Goal: Task Accomplishment & Management: Manage account settings

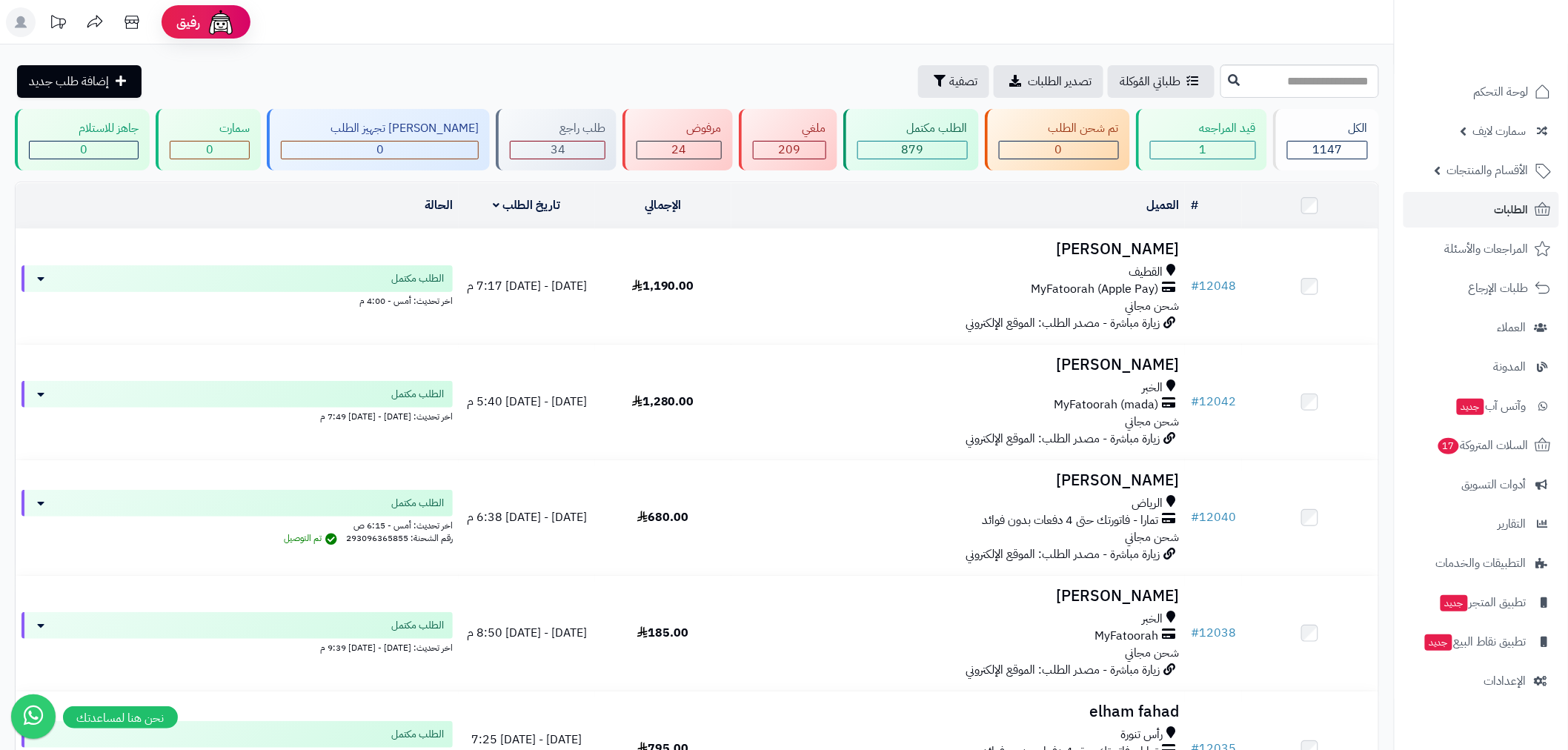
drag, startPoint x: 285, startPoint y: 63, endPoint x: 403, endPoint y: 77, distance: 118.8
click at [1509, 209] on span "الطلبات" at bounding box center [1511, 209] width 34 height 21
click at [1500, 196] on link "الطلبات" at bounding box center [1481, 209] width 156 height 36
click at [1493, 212] on link "الطلبات" at bounding box center [1481, 209] width 156 height 36
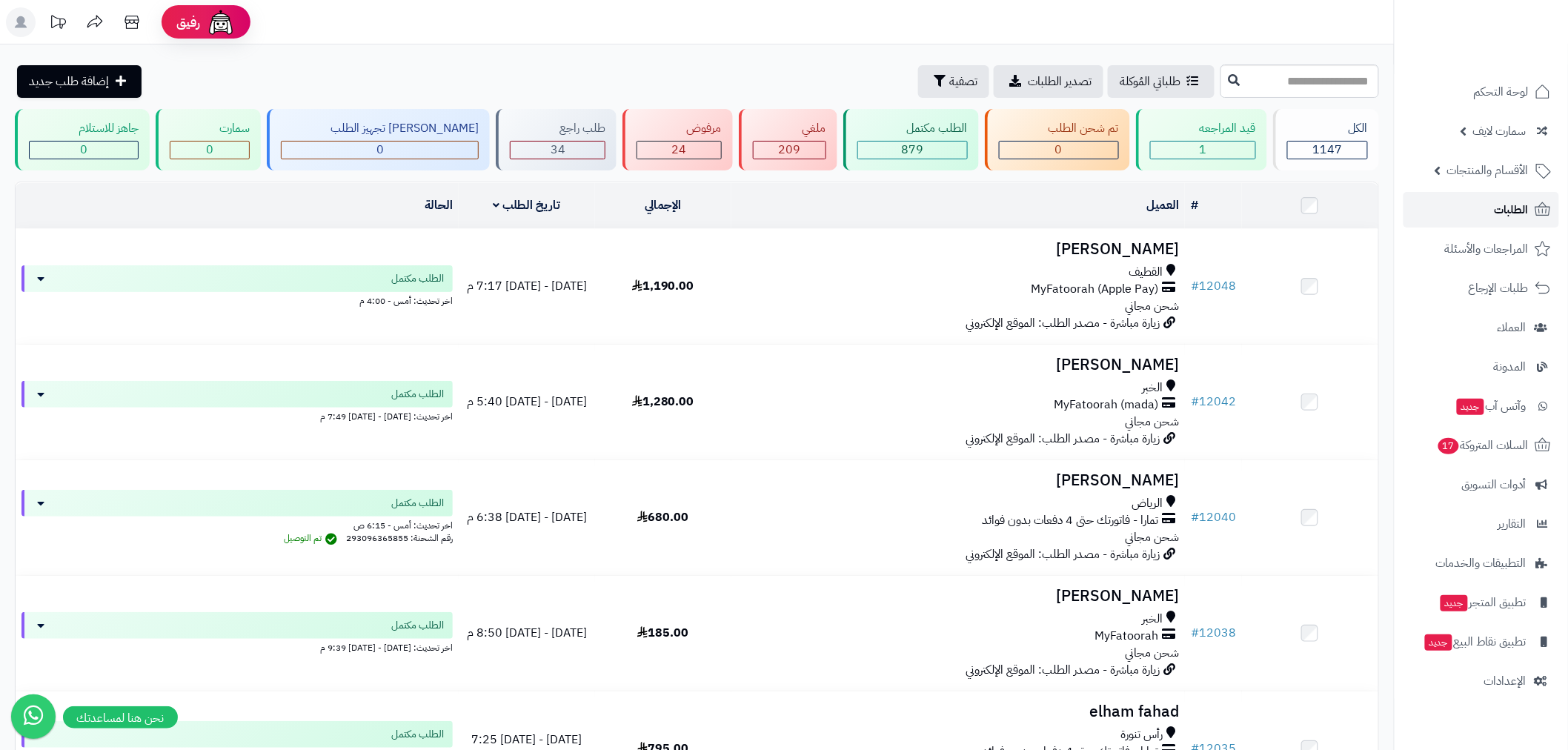
click at [1509, 220] on span "الطلبات" at bounding box center [1511, 209] width 34 height 21
click at [1509, 209] on span "الطلبات" at bounding box center [1511, 209] width 34 height 21
